Goal: Task Accomplishment & Management: Manage account settings

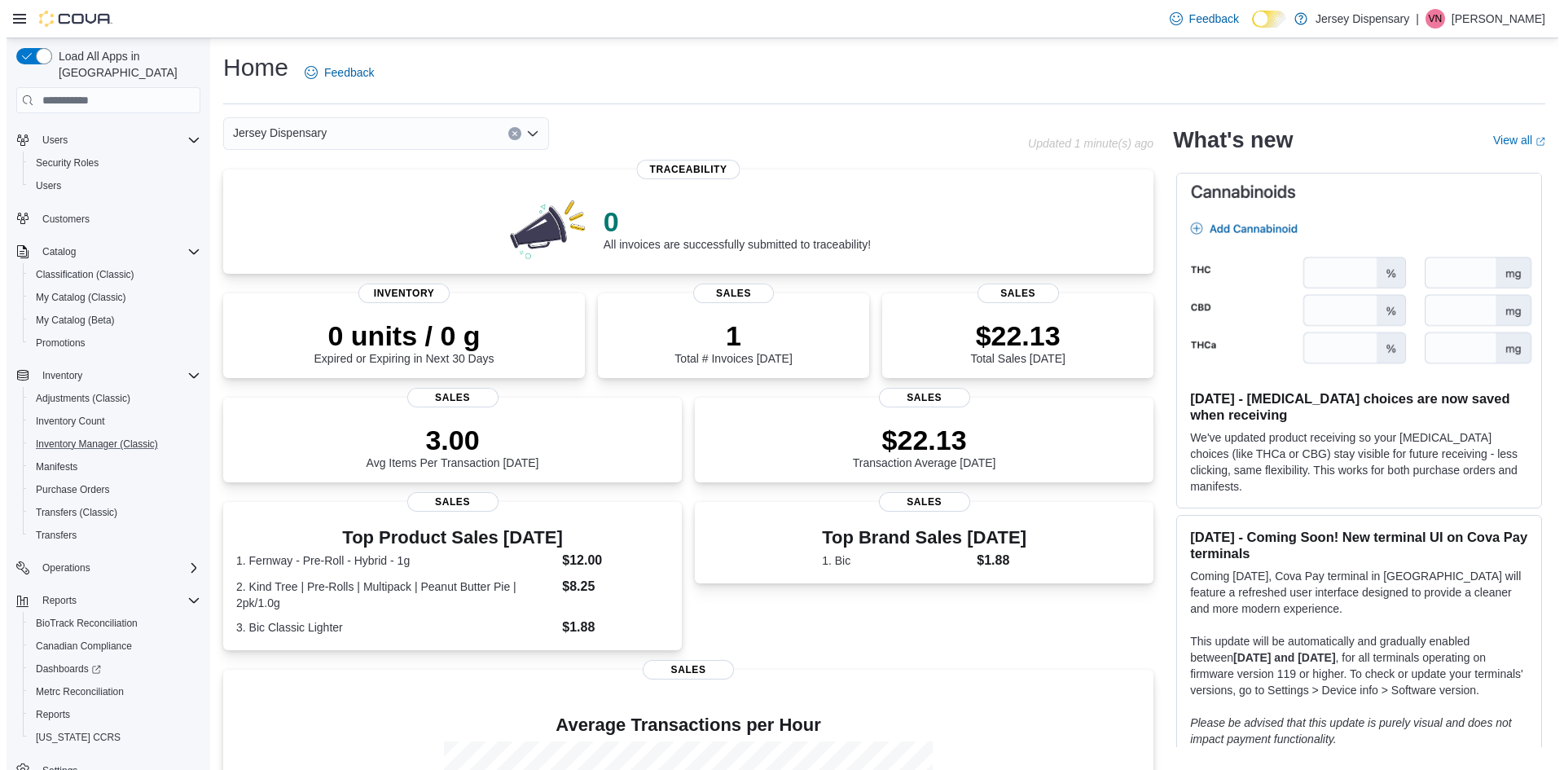
scroll to position [51, 0]
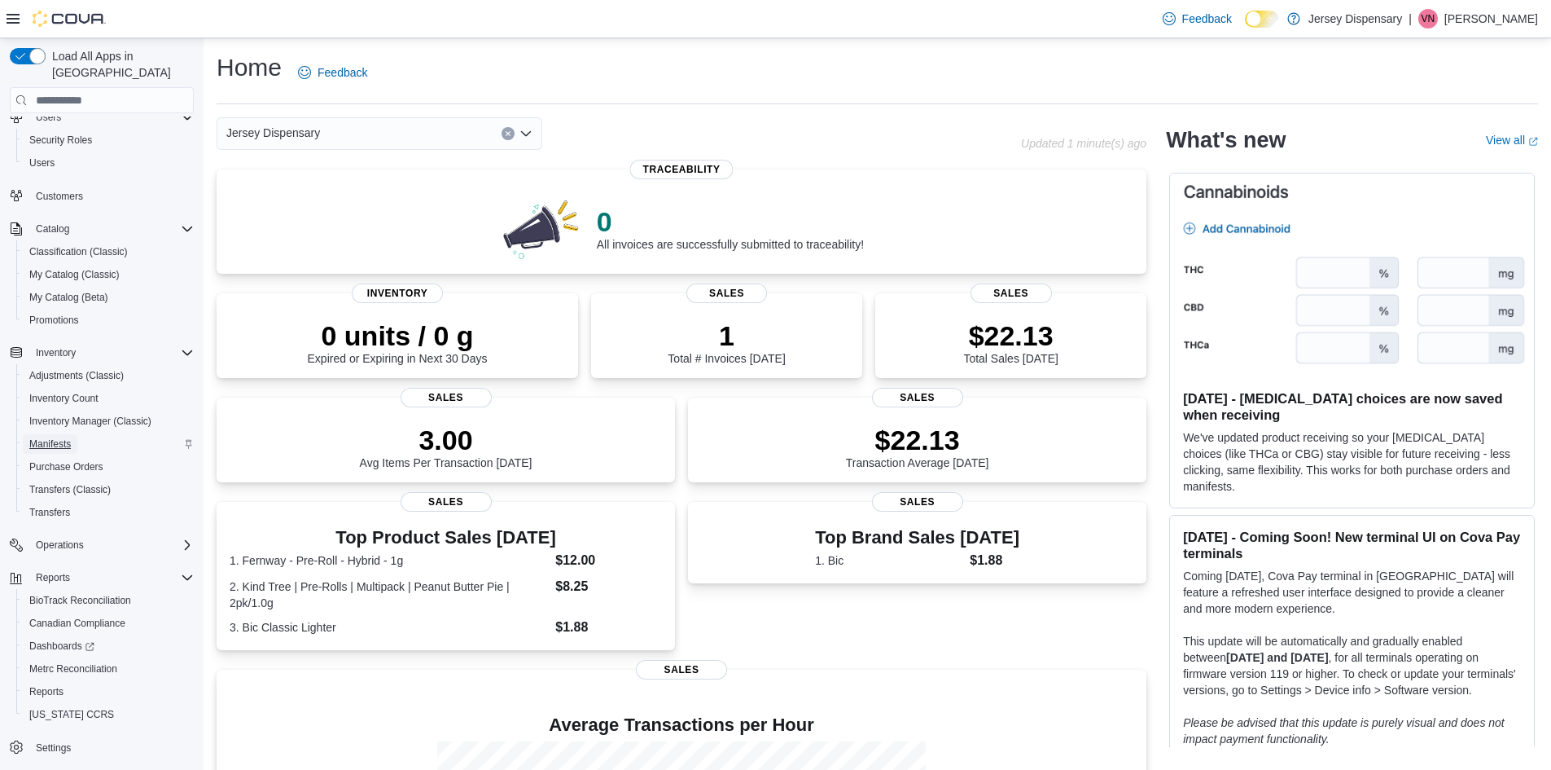
click at [57, 437] on span "Manifests" at bounding box center [50, 443] width 42 height 13
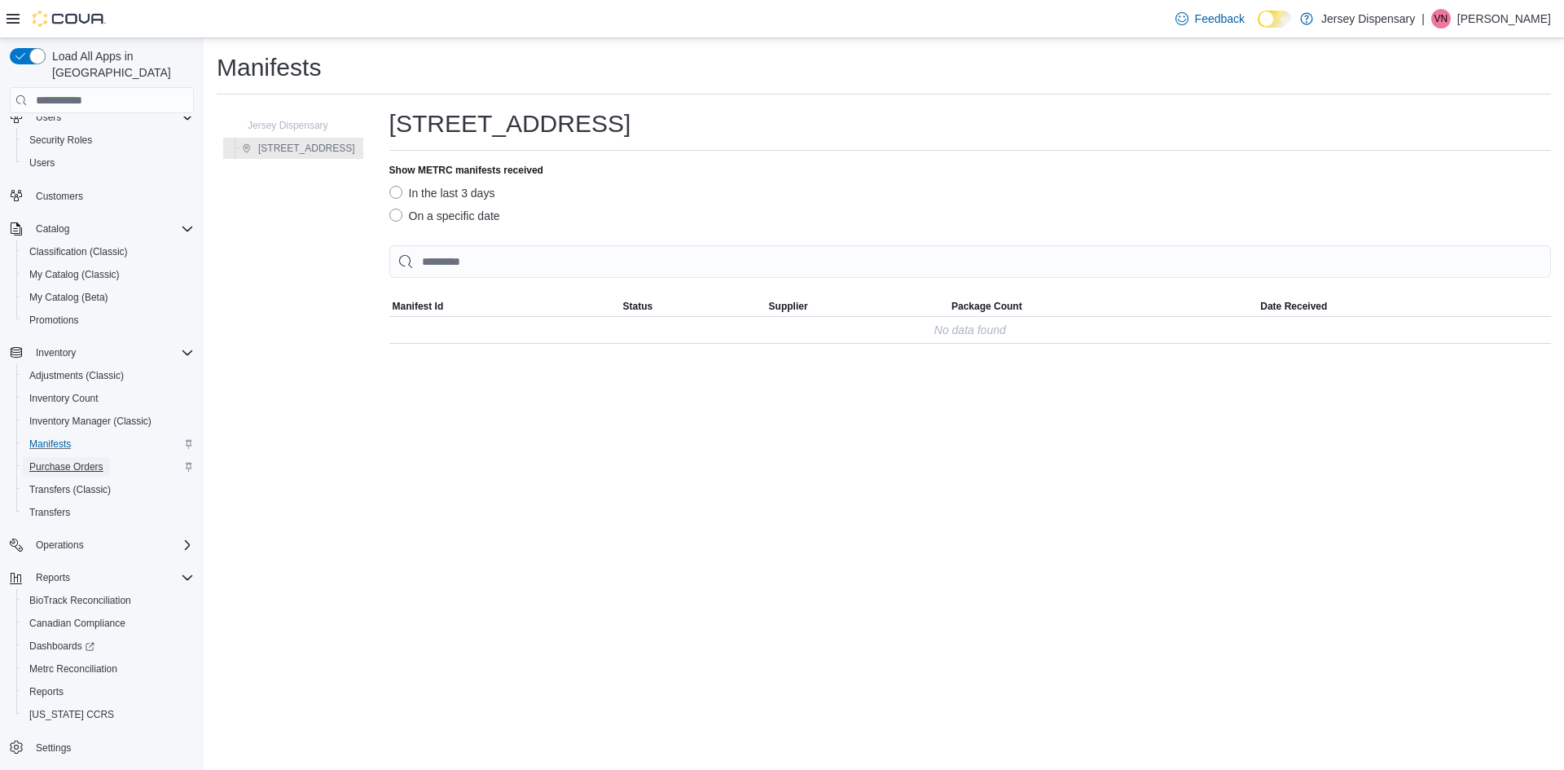
click at [68, 460] on span "Purchase Orders" at bounding box center [66, 466] width 74 height 13
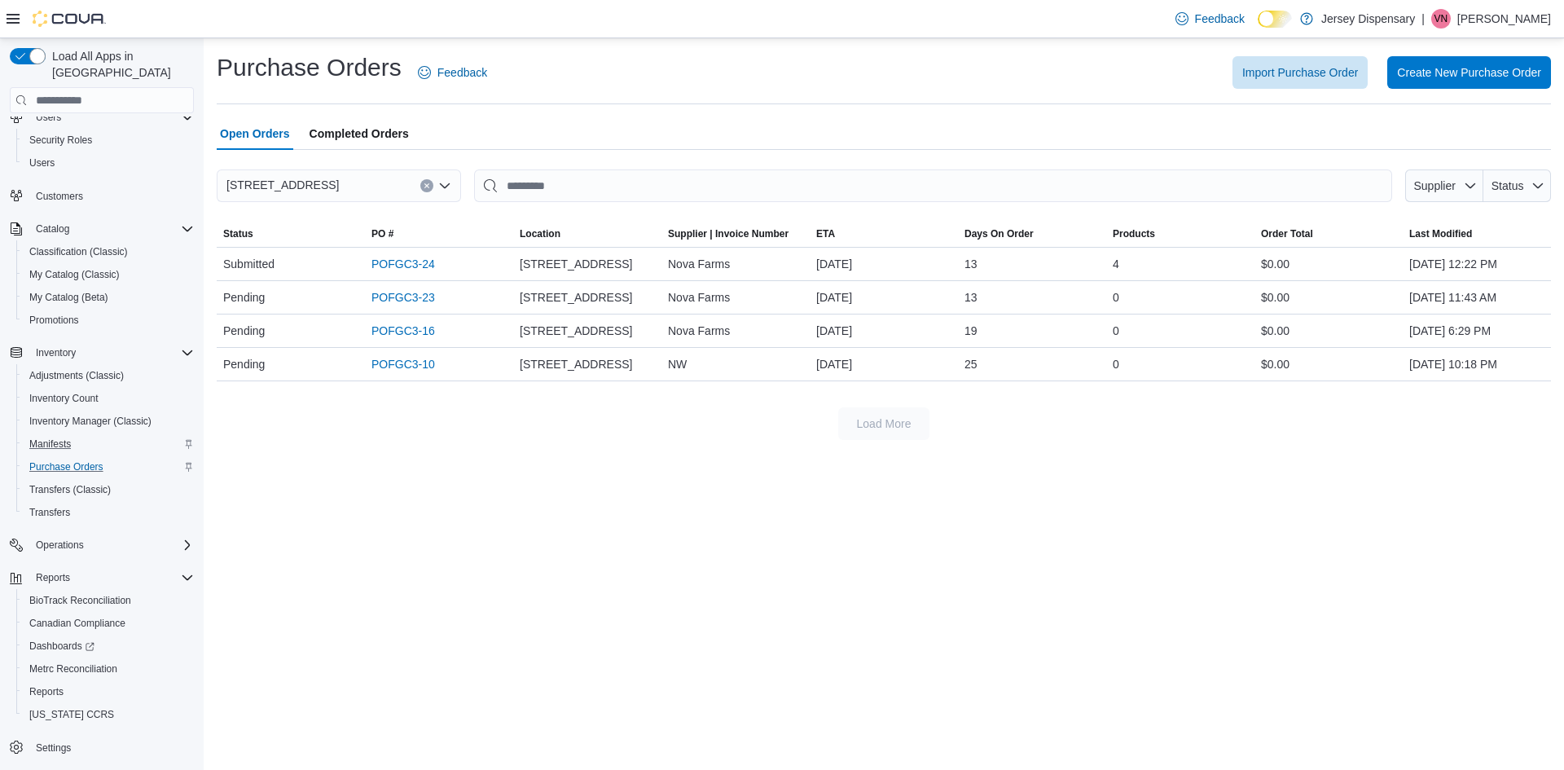
click at [644, 542] on div "Purchase Orders Feedback Import Purchase Order Create New Purchase Order Open O…" at bounding box center [884, 403] width 1360 height 731
click at [643, 496] on div "Purchase Orders Feedback Import Purchase Order Create New Purchase Order Open O…" at bounding box center [884, 403] width 1360 height 731
click at [61, 506] on span "Transfers" at bounding box center [49, 512] width 41 height 13
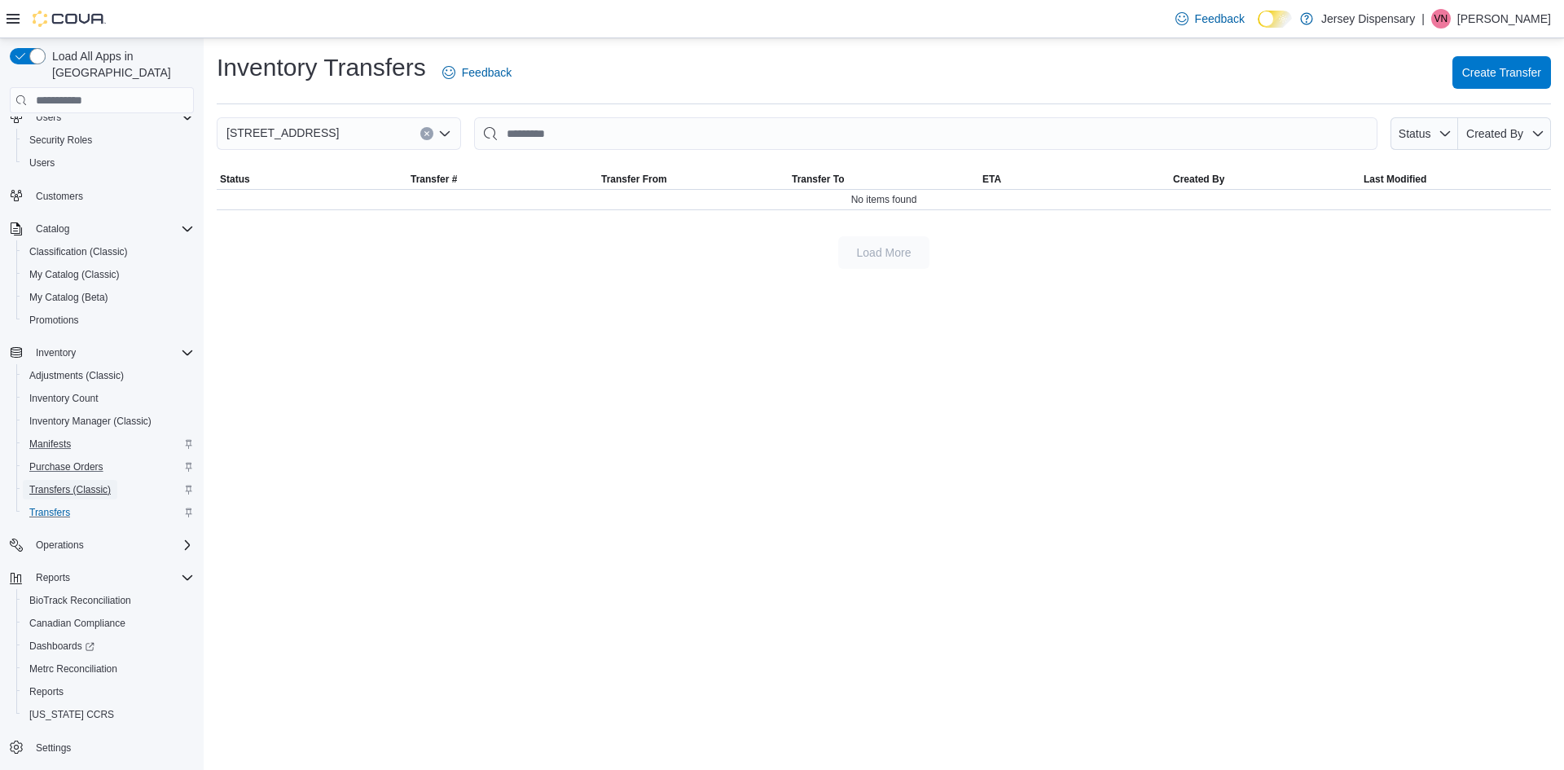
click at [50, 483] on span "Transfers (Classic)" at bounding box center [69, 489] width 81 height 13
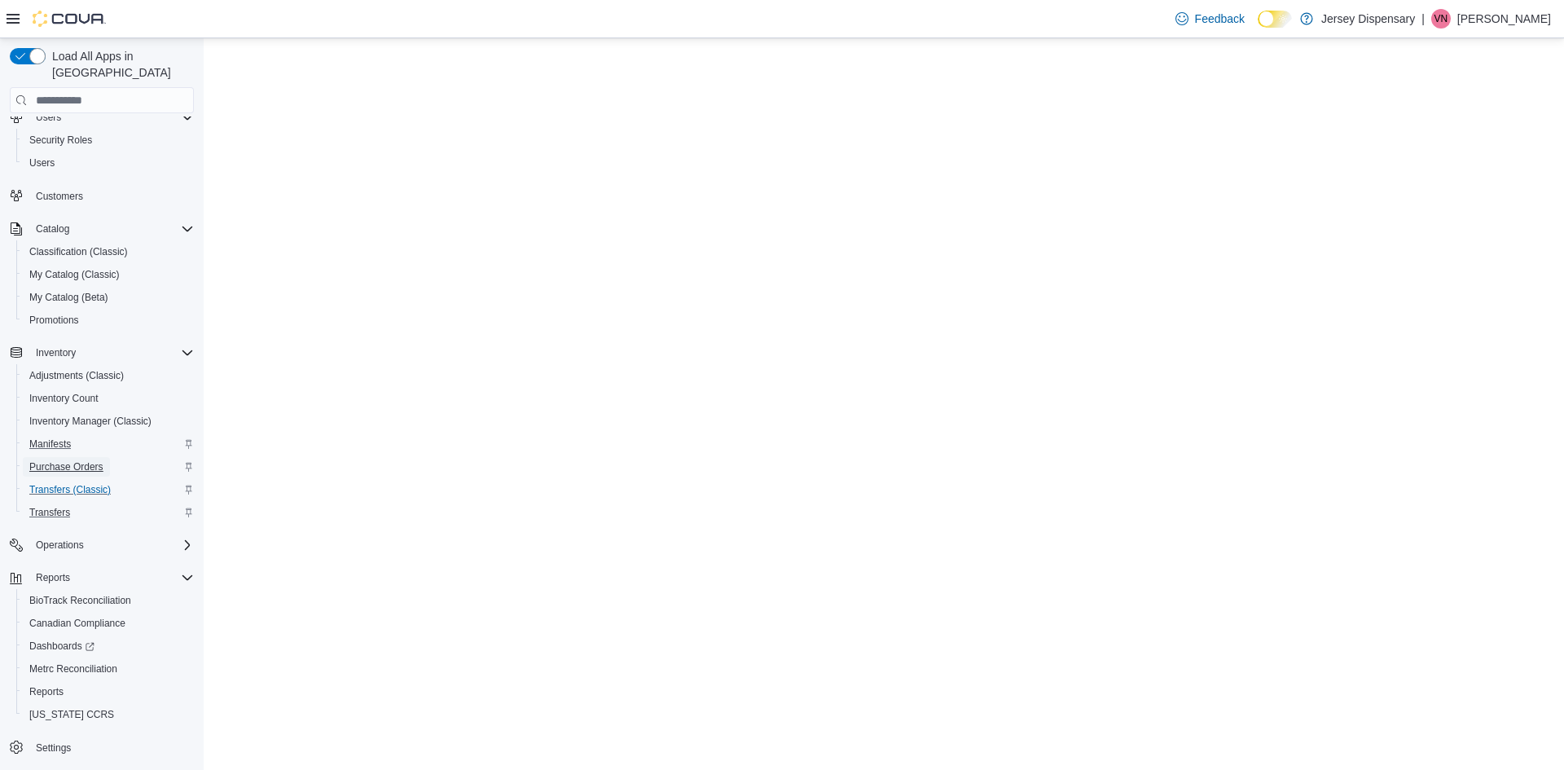
click at [71, 460] on span "Purchase Orders" at bounding box center [66, 466] width 74 height 13
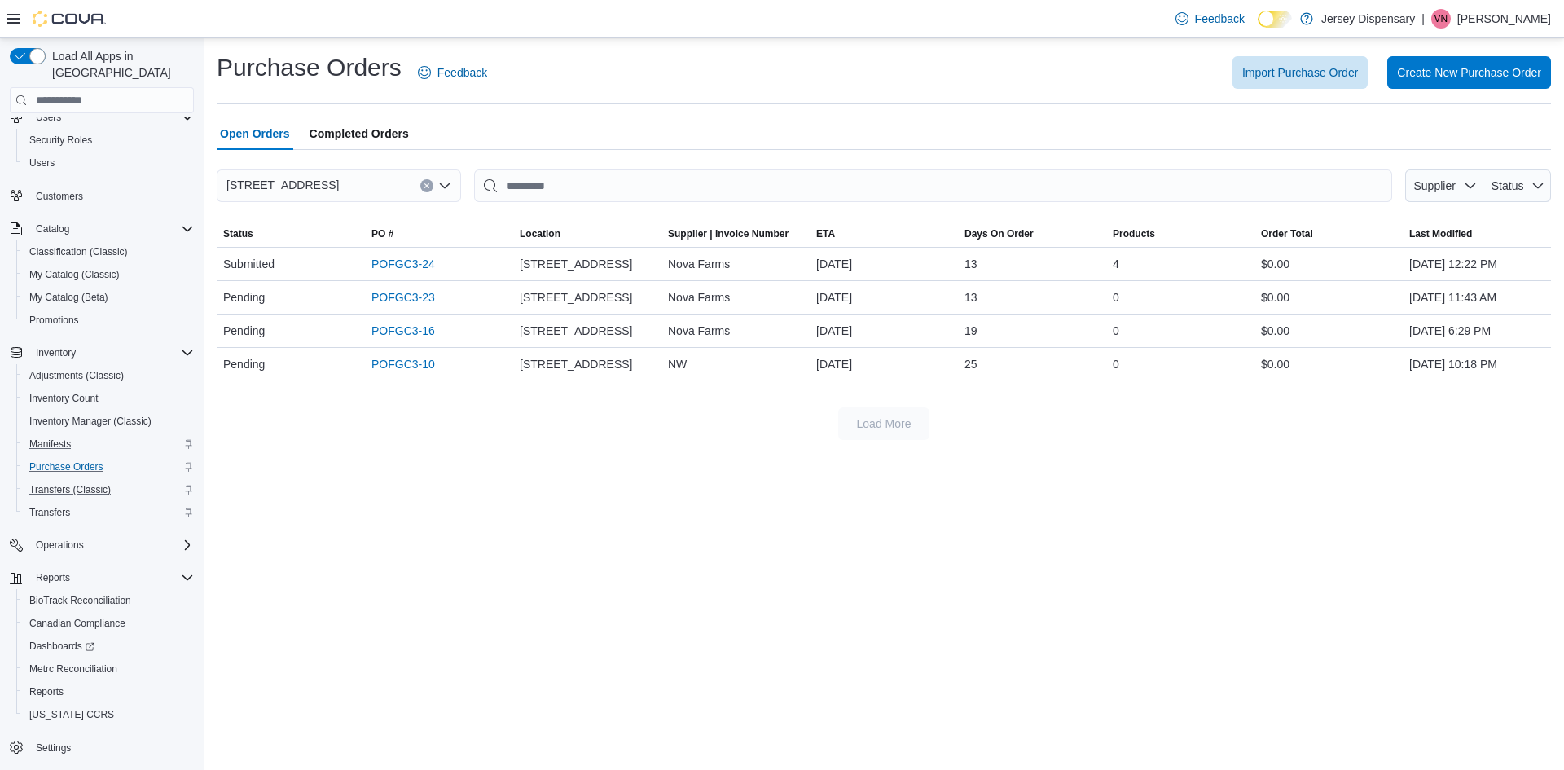
click at [378, 419] on div "Load More" at bounding box center [884, 423] width 1334 height 33
click at [385, 140] on span "Completed Orders" at bounding box center [358, 133] width 99 height 33
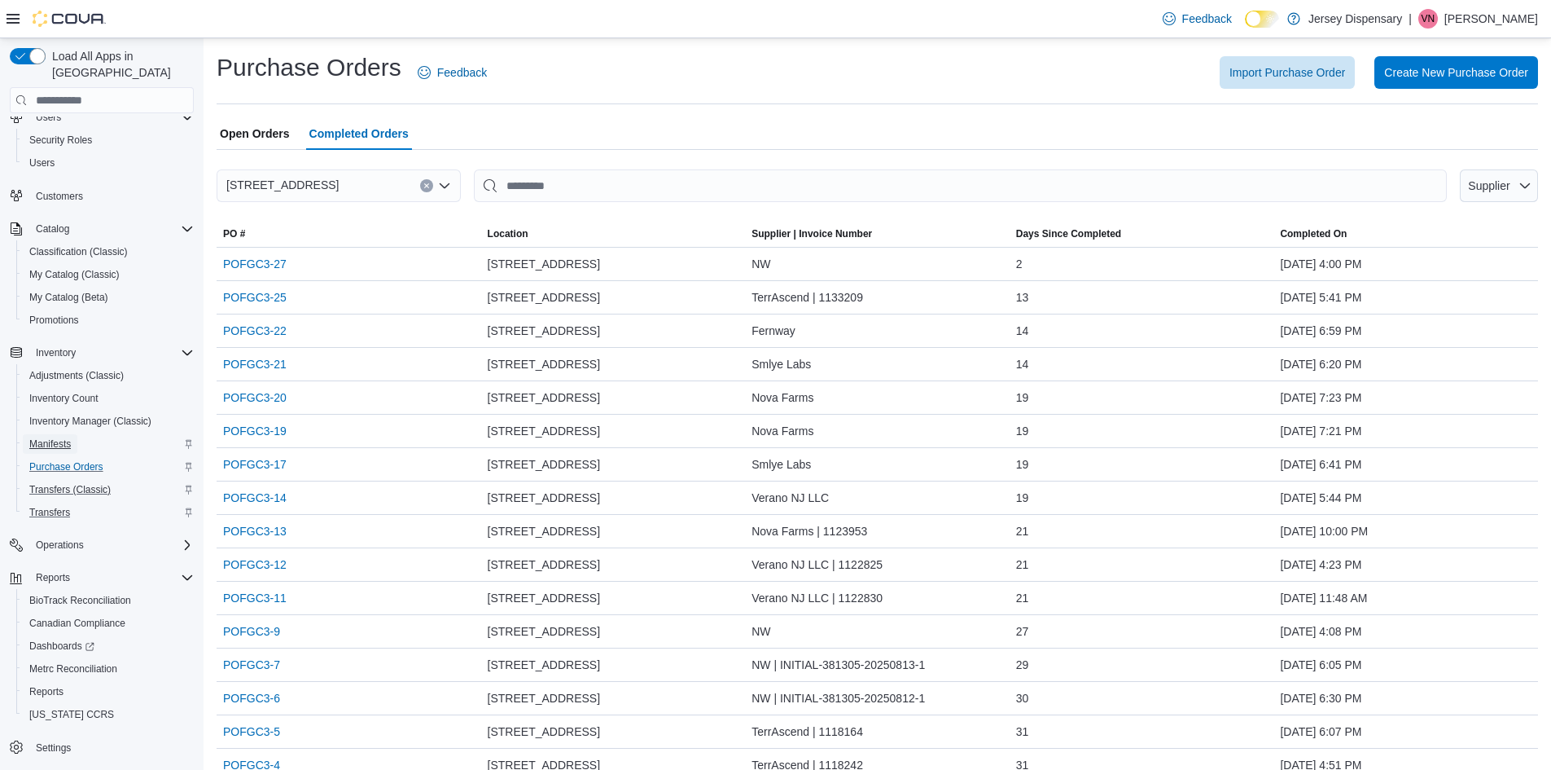
click at [46, 437] on span "Manifests" at bounding box center [50, 443] width 42 height 13
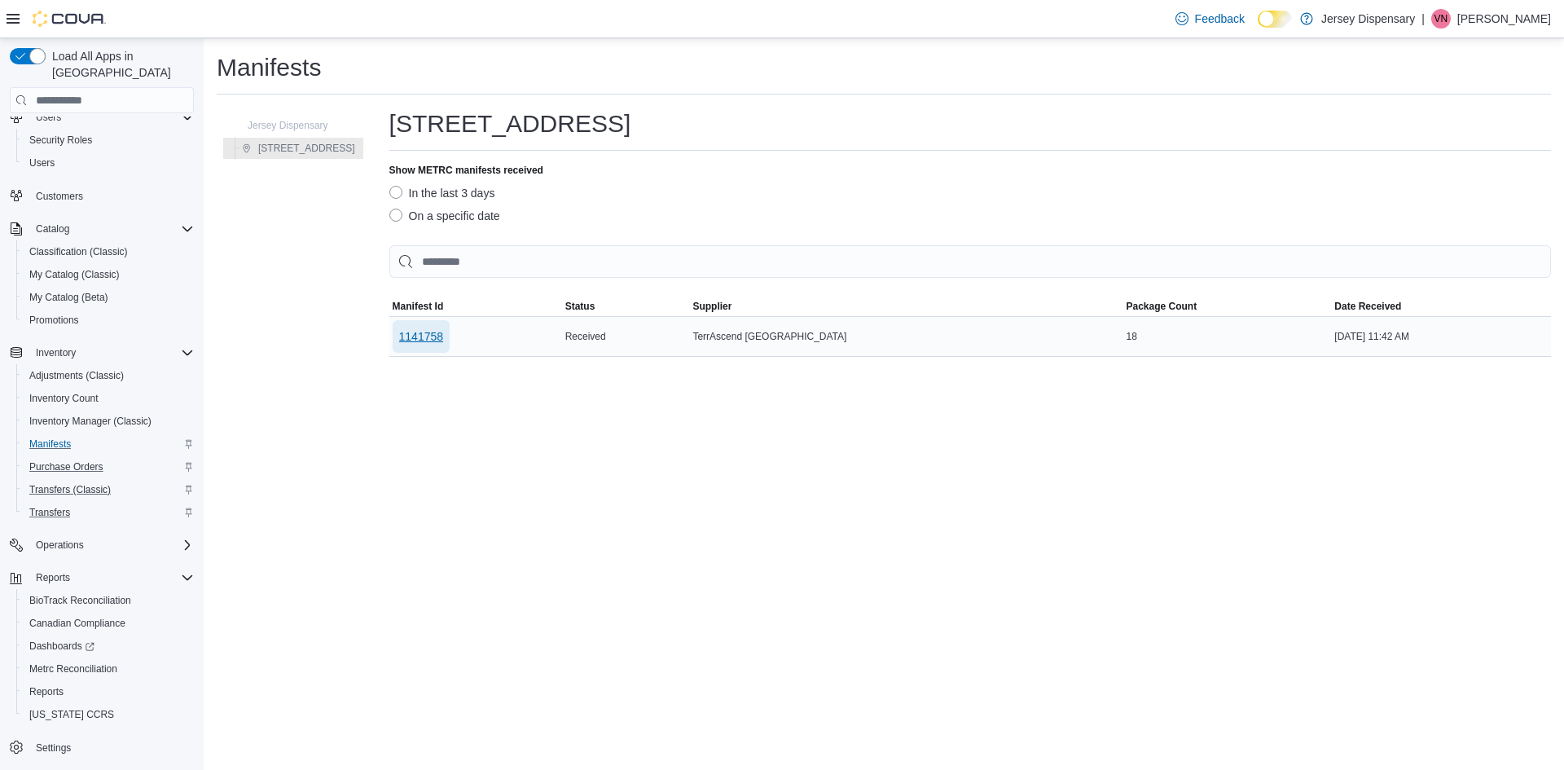
click at [428, 336] on span "1141758" at bounding box center [421, 336] width 45 height 16
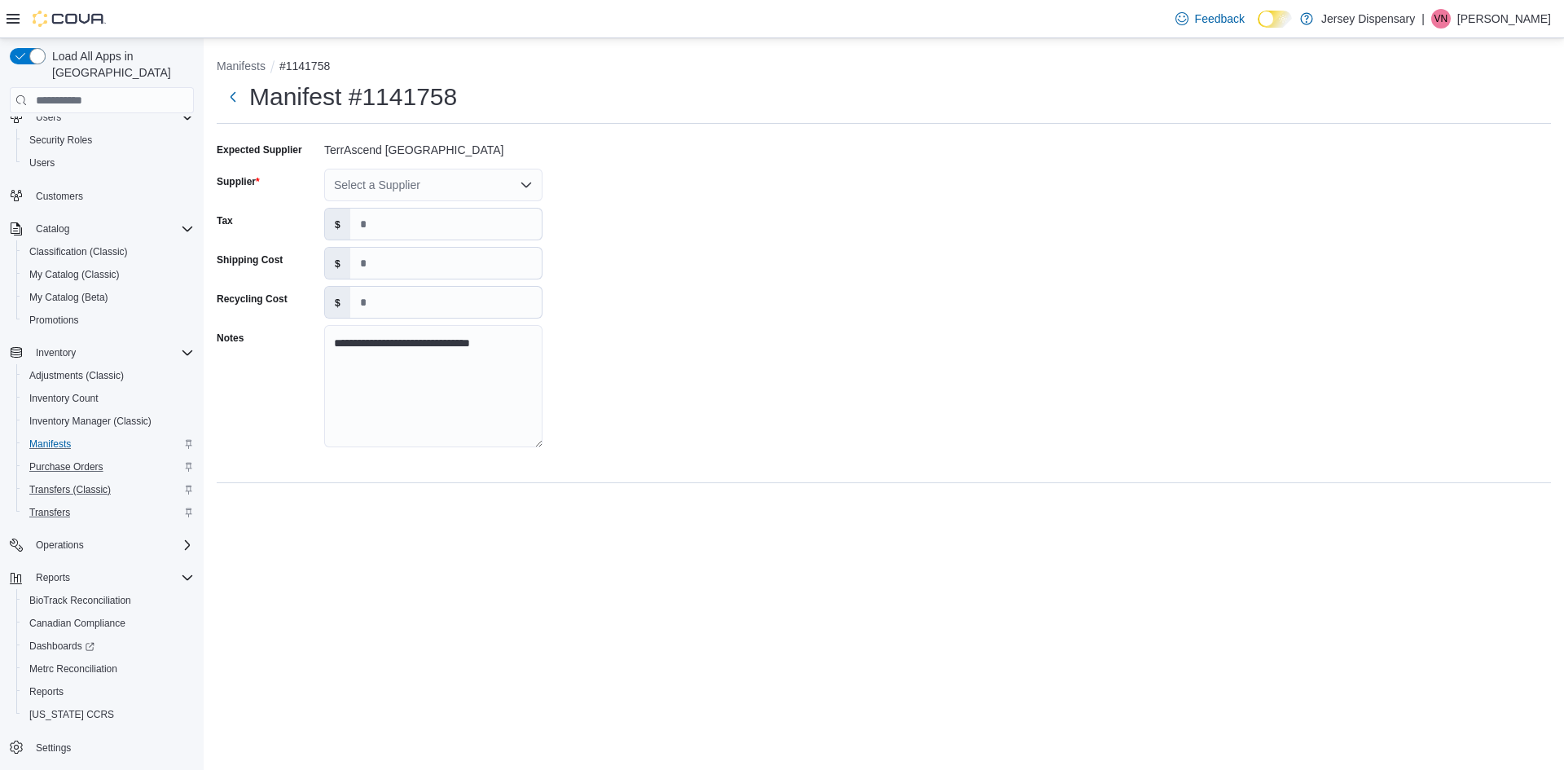
click at [488, 183] on div "Select a Supplier" at bounding box center [433, 185] width 218 height 33
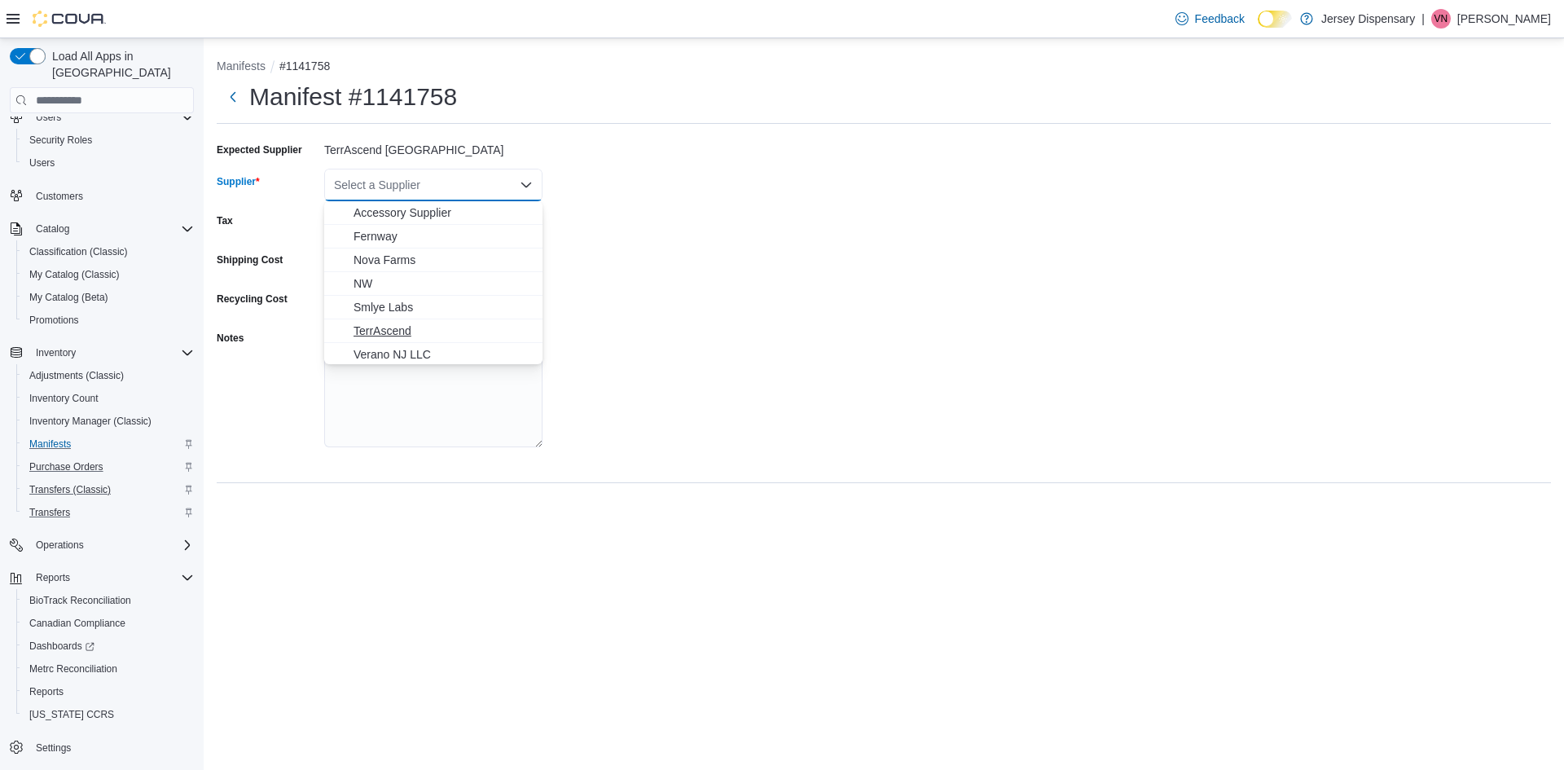
click at [390, 328] on span "TerrAscend" at bounding box center [442, 331] width 179 height 16
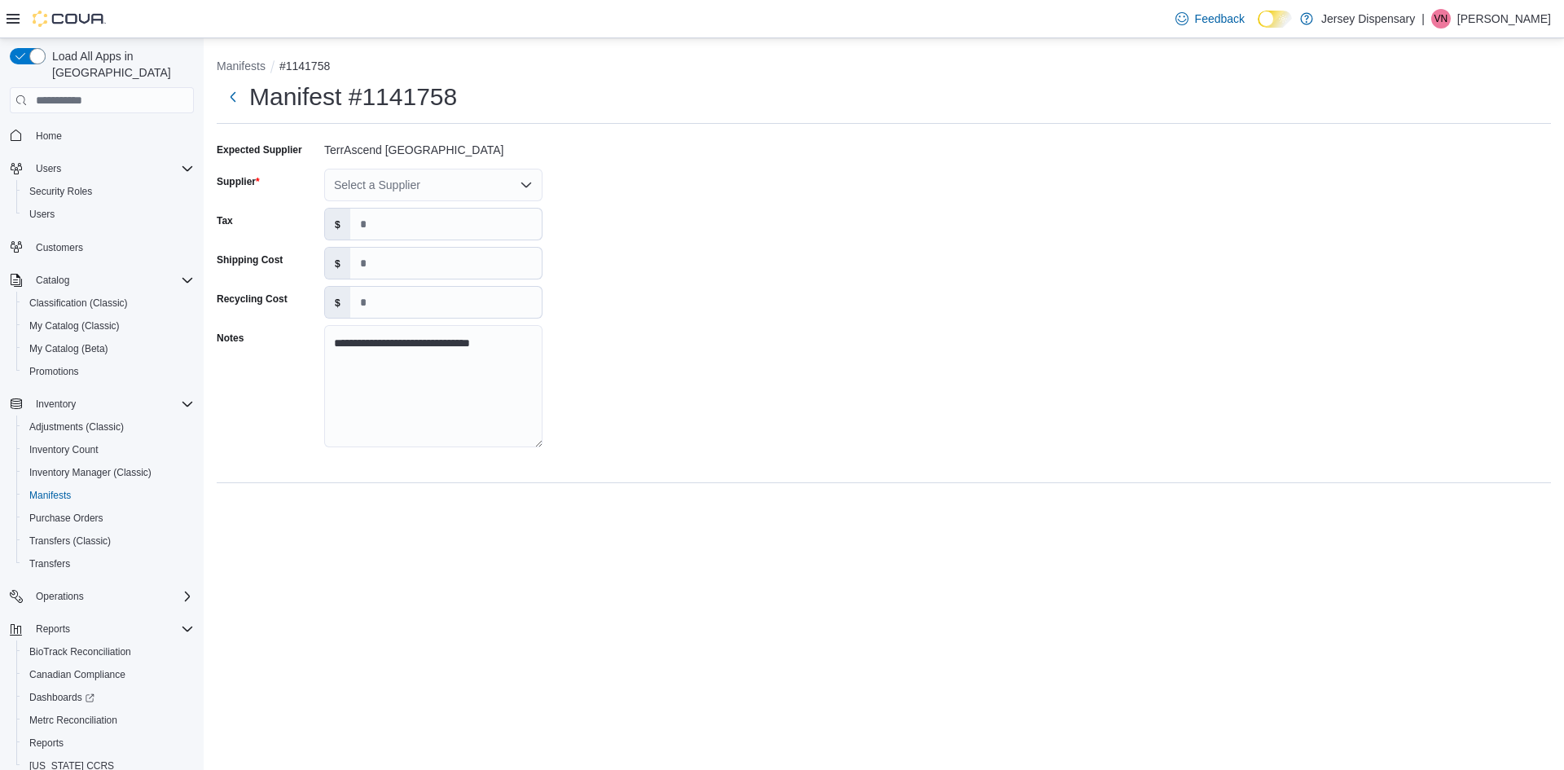
click at [389, 186] on div "Select a Supplier" at bounding box center [433, 185] width 218 height 33
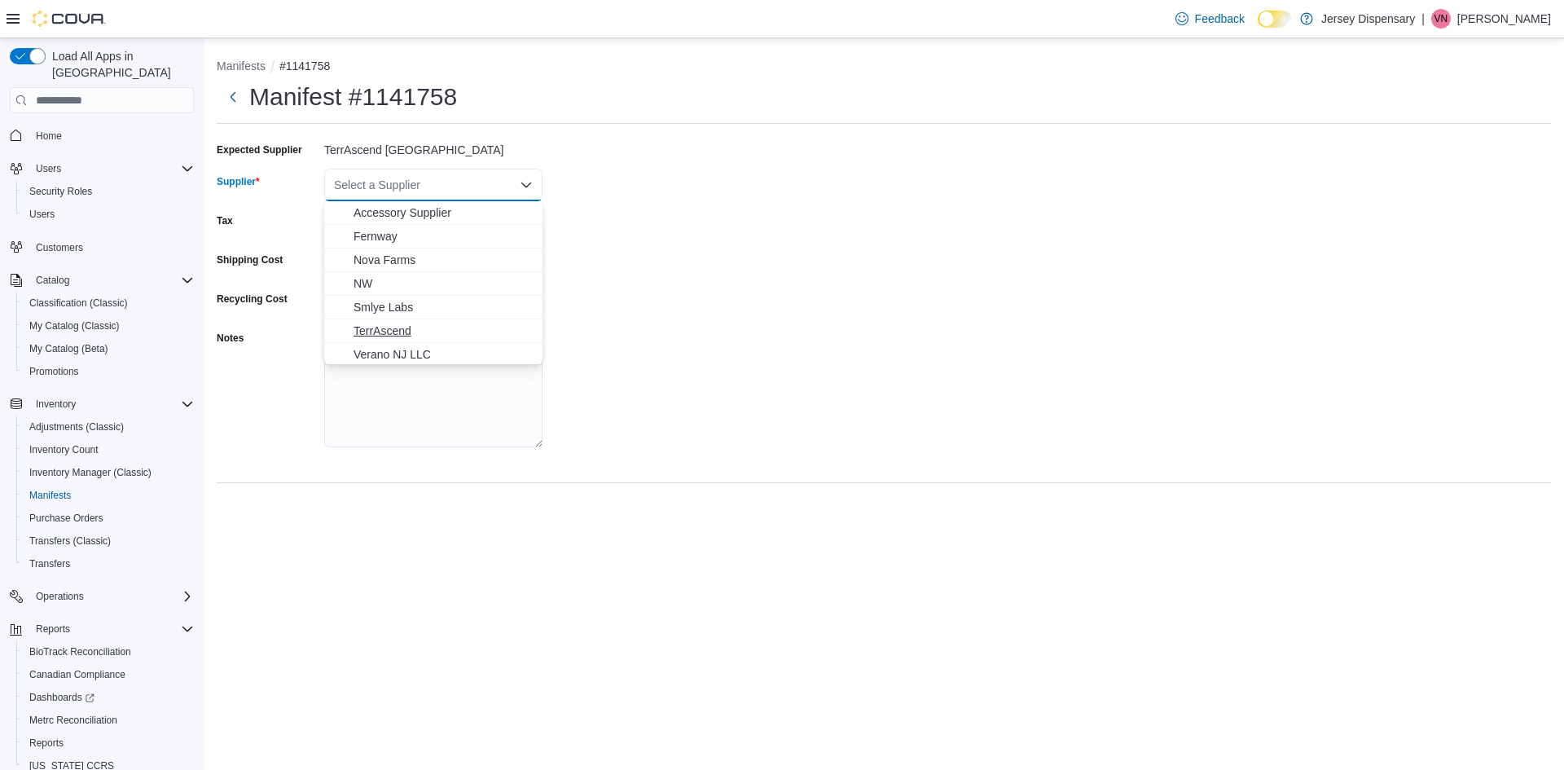
click at [388, 332] on span "TerrAscend" at bounding box center [442, 331] width 179 height 16
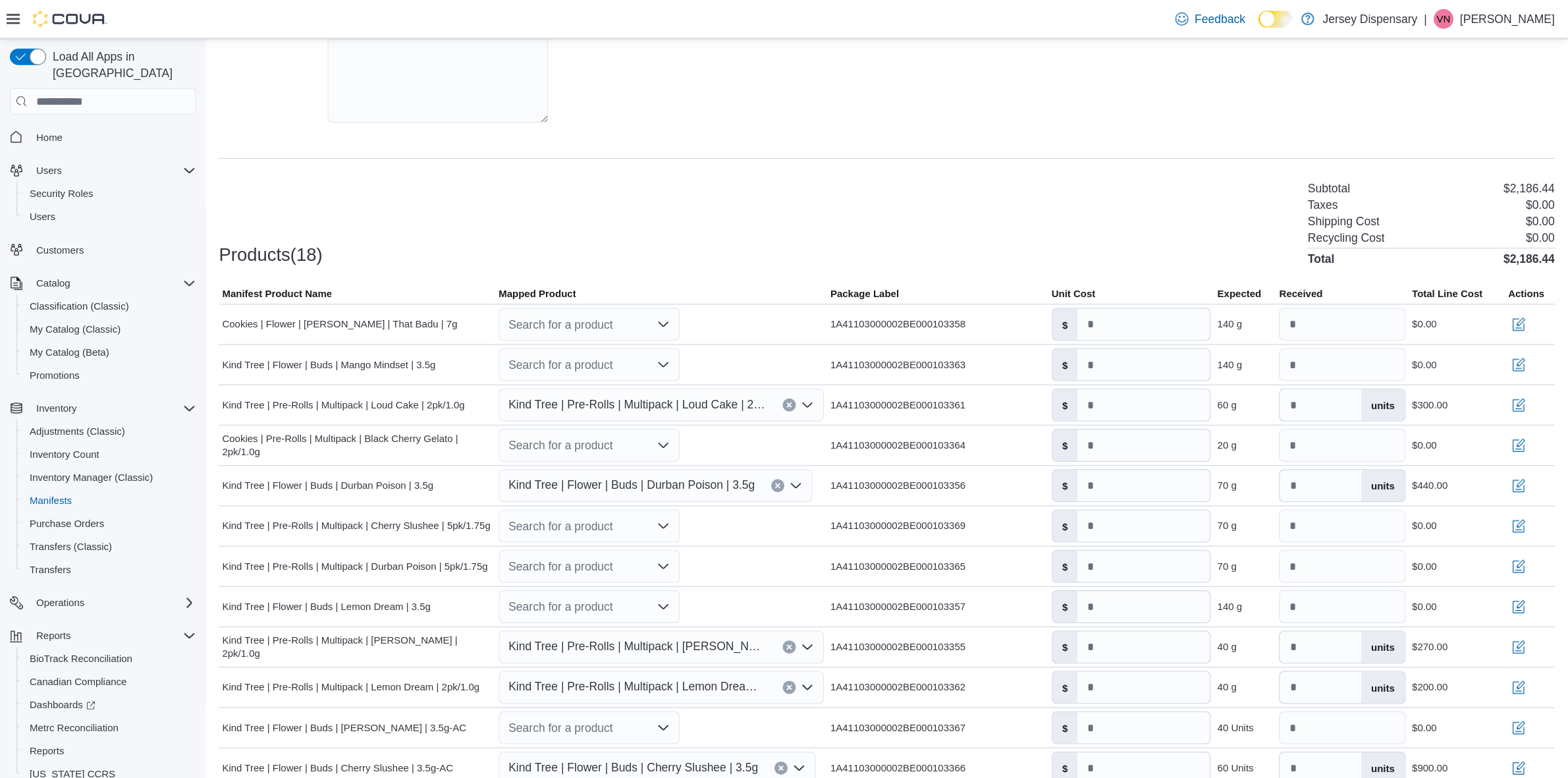
scroll to position [329, 0]
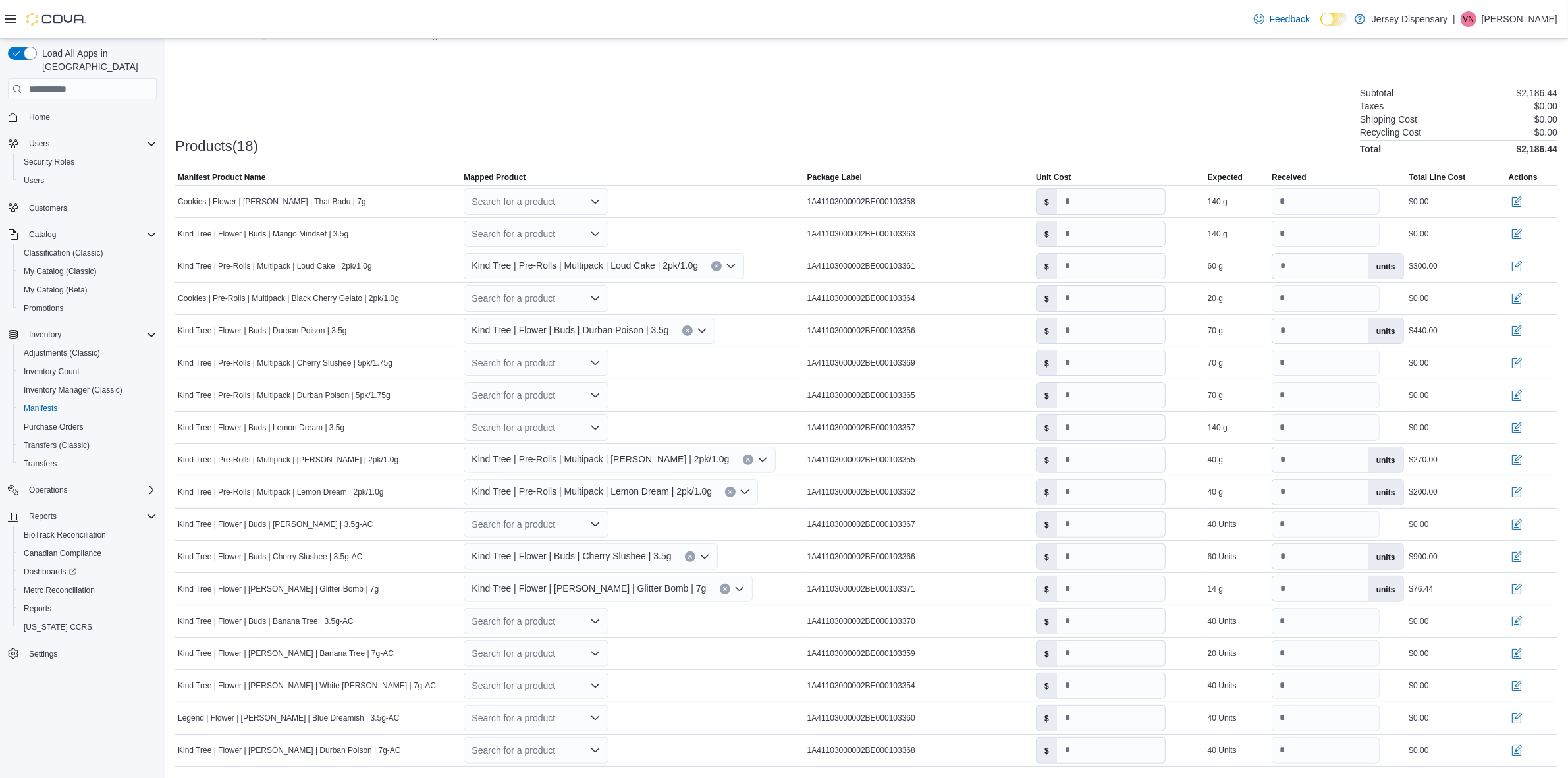
drag, startPoint x: 1241, startPoint y: 0, endPoint x: 1049, endPoint y: 109, distance: 220.8
click at [1049, 109] on div "Products(18) Subtotal $2,186.44 Taxes $0.00 Shipping Cost $0.00 Recycling Cost …" at bounding box center [866, 120] width 1382 height 70
click at [547, 200] on div "Search for a product" at bounding box center [535, 201] width 145 height 27
